Goal: Navigation & Orientation: Find specific page/section

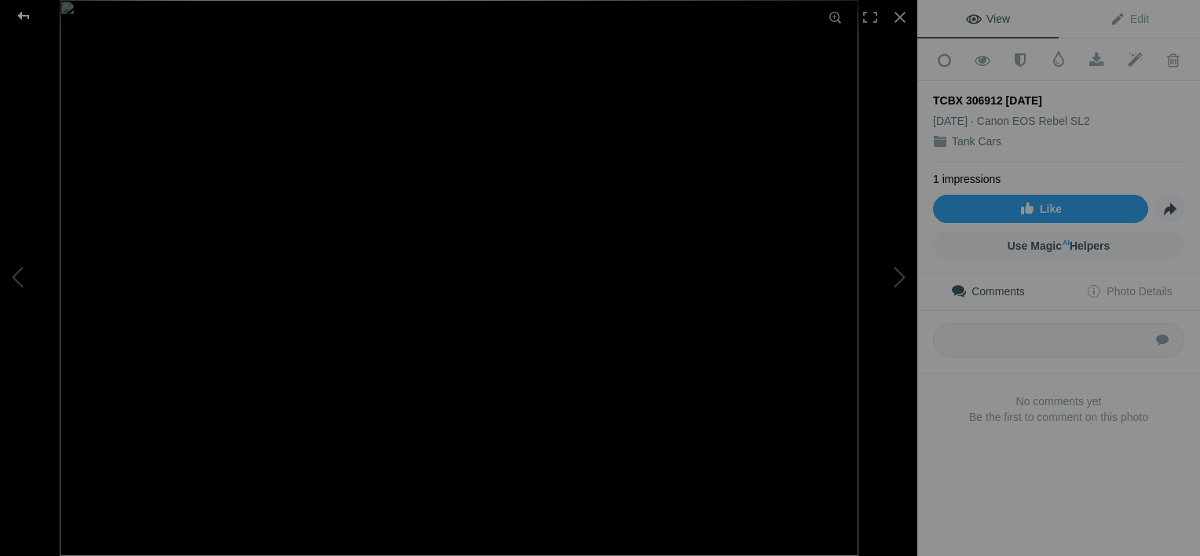
click at [27, 18] on div at bounding box center [23, 15] width 57 height 31
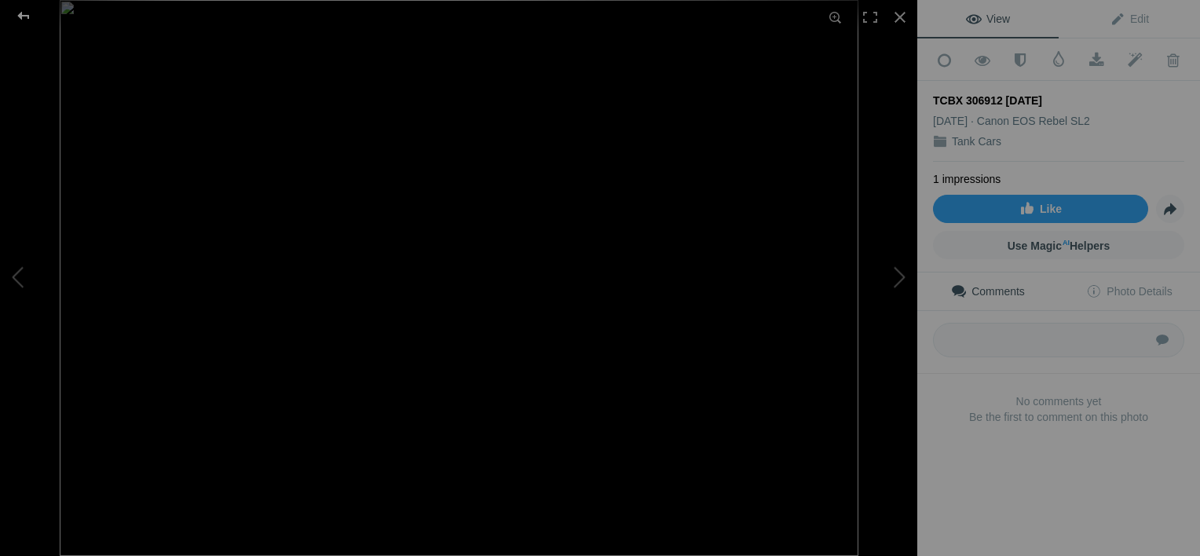
click at [20, 9] on div at bounding box center [23, 15] width 57 height 31
